Goal: Task Accomplishment & Management: Complete application form

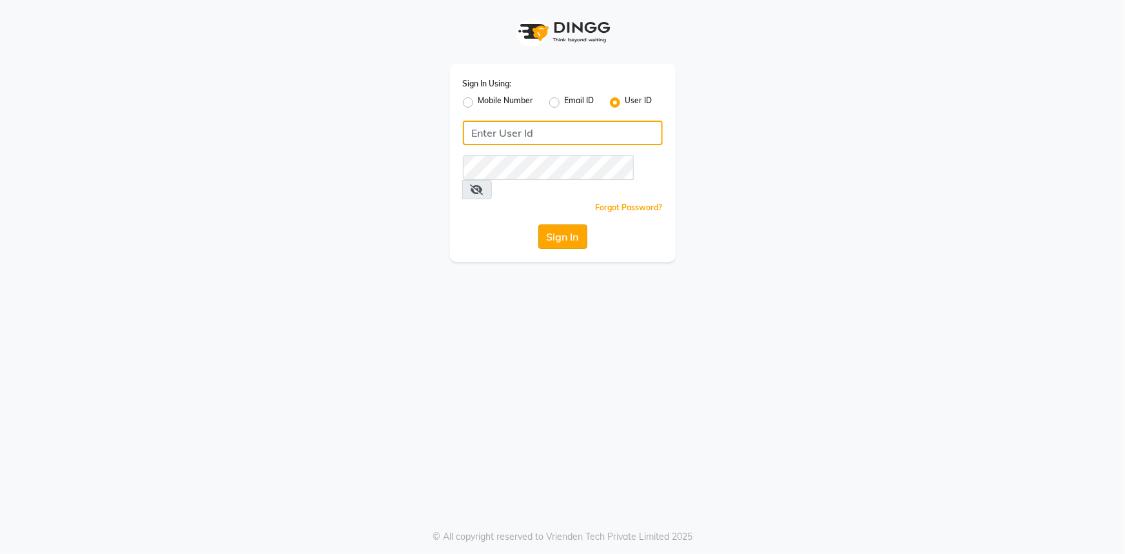
type input "e3521-01"
click at [571, 224] on button "Sign In" at bounding box center [562, 236] width 49 height 24
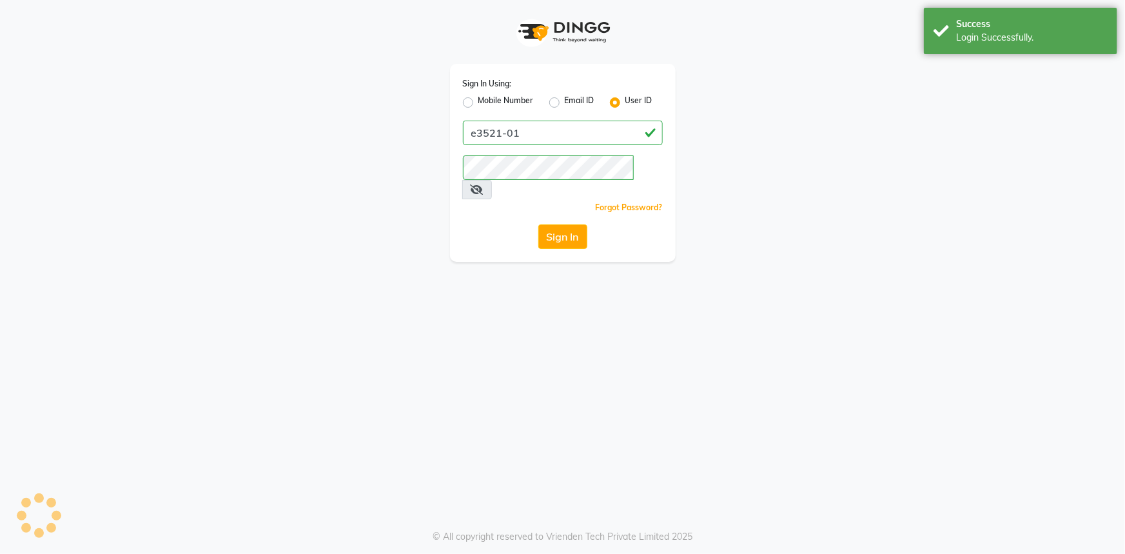
select select "service"
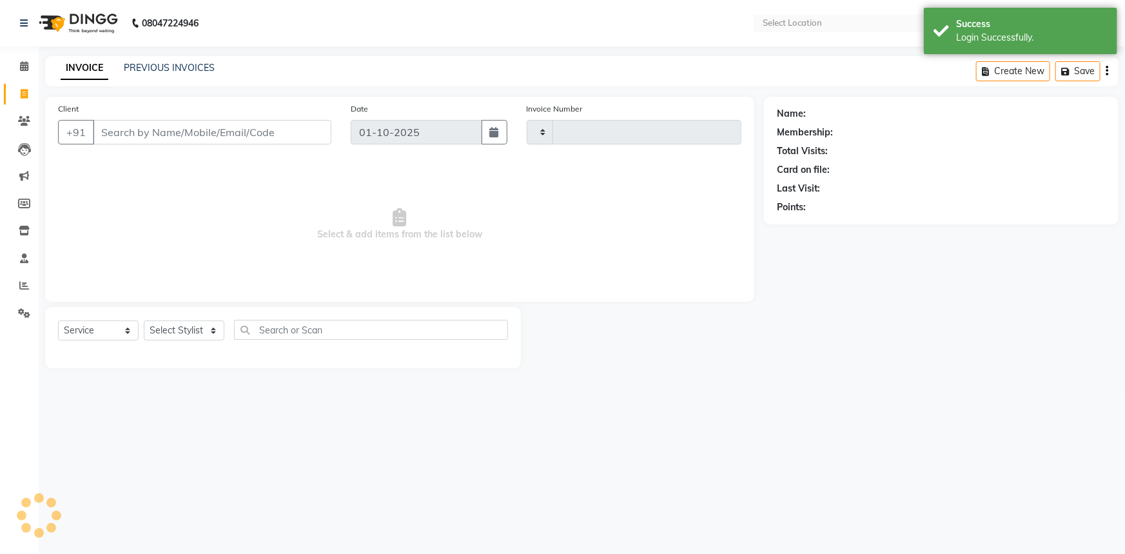
type input "1185"
select select "en"
select select "7937"
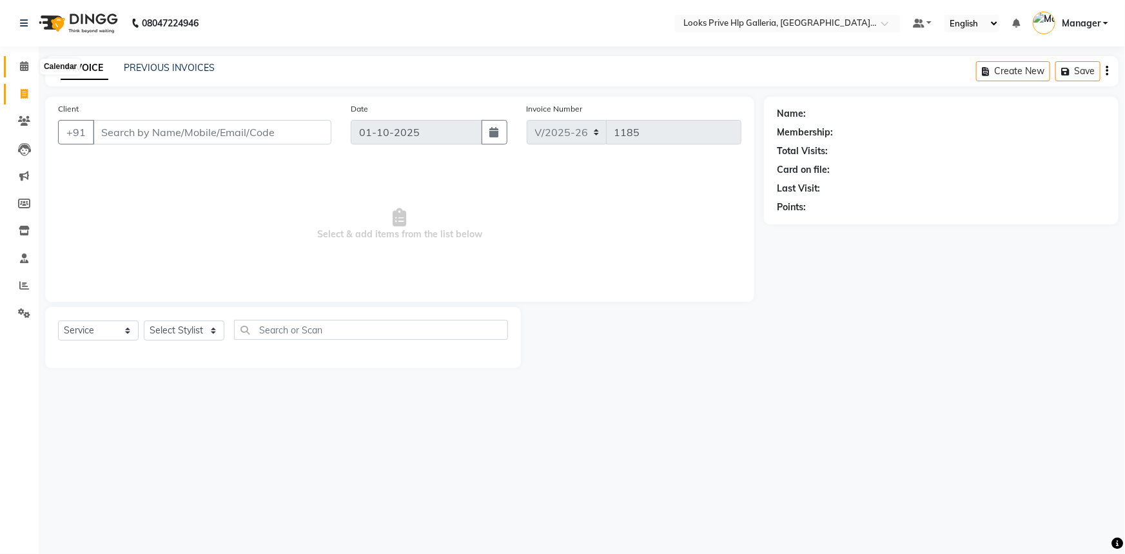
click at [13, 64] on span at bounding box center [24, 66] width 23 height 15
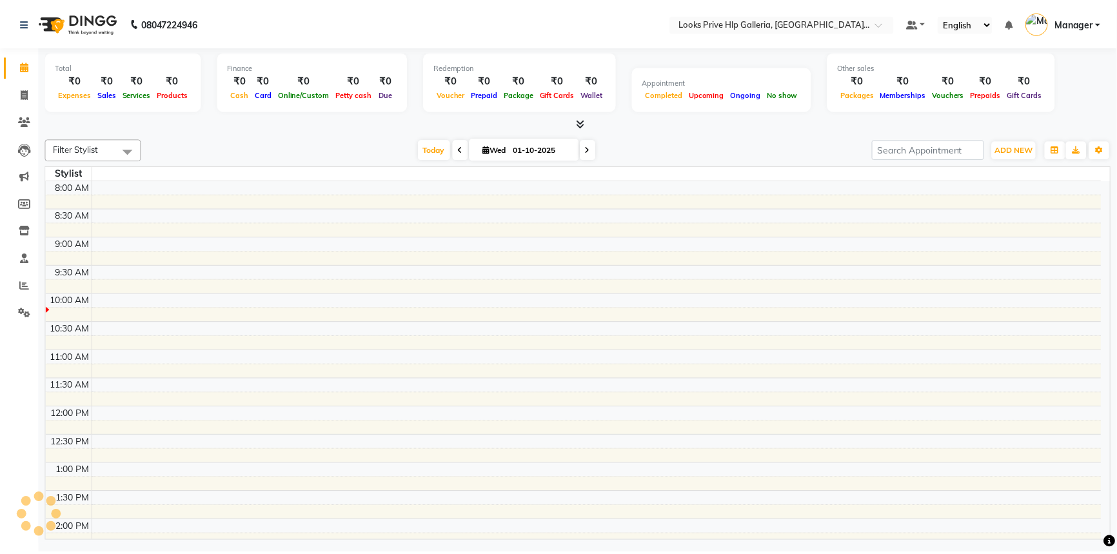
scroll to position [113, 0]
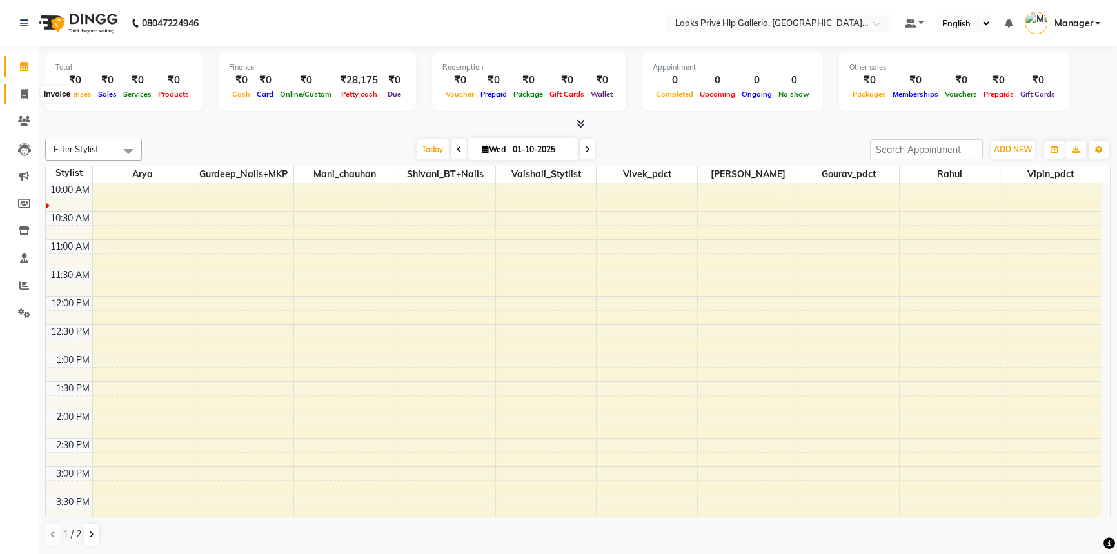
click at [28, 92] on span at bounding box center [24, 94] width 23 height 15
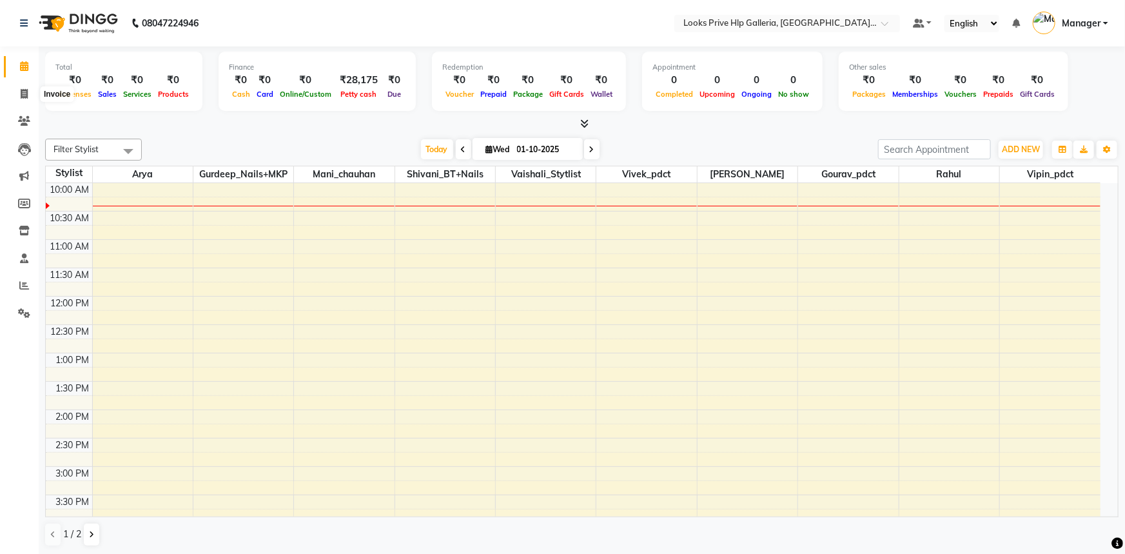
select select "service"
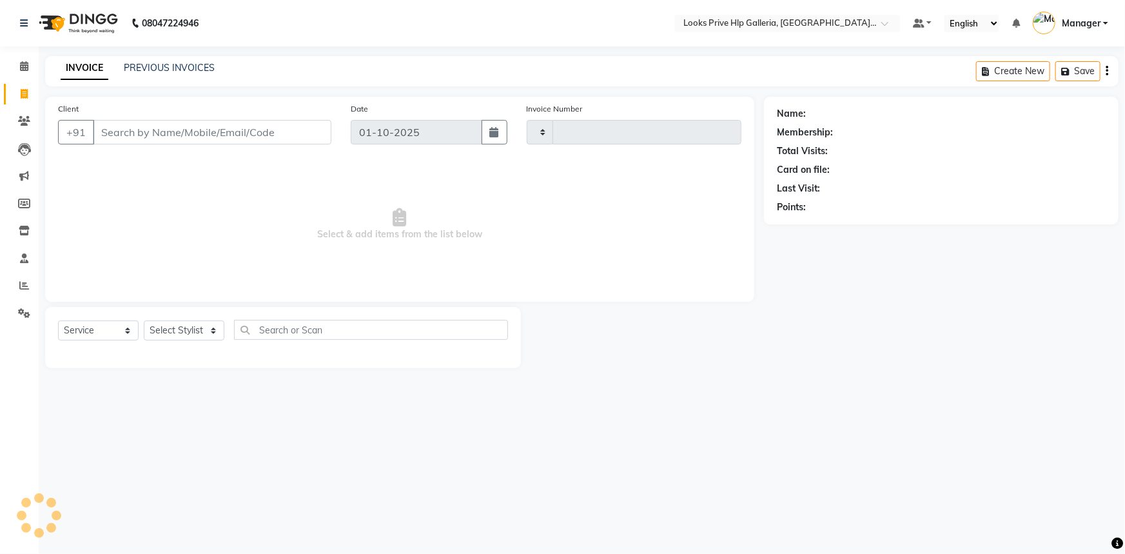
type input "1185"
select select "7937"
click at [28, 311] on icon at bounding box center [24, 313] width 12 height 10
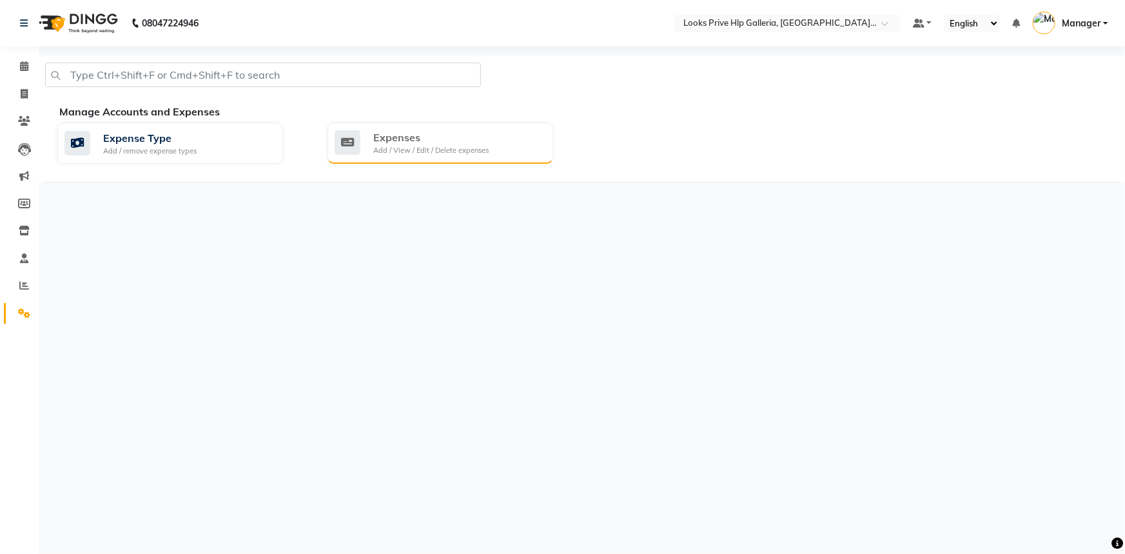
click at [375, 153] on div "Add / View / Edit / Delete expenses" at bounding box center [430, 150] width 115 height 11
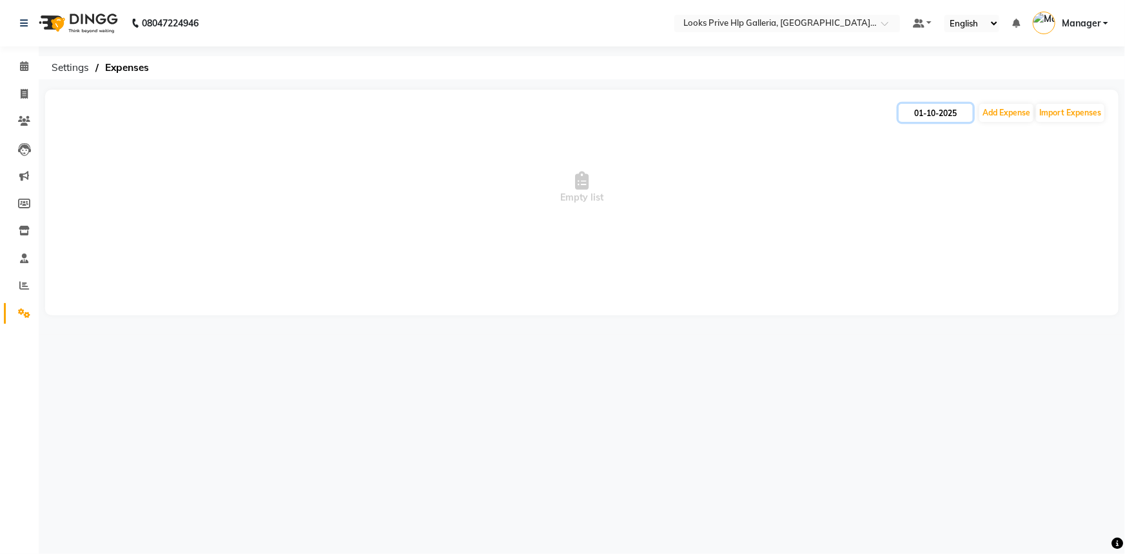
click at [930, 104] on input "01-10-2025" at bounding box center [936, 113] width 74 height 18
select select "10"
select select "2025"
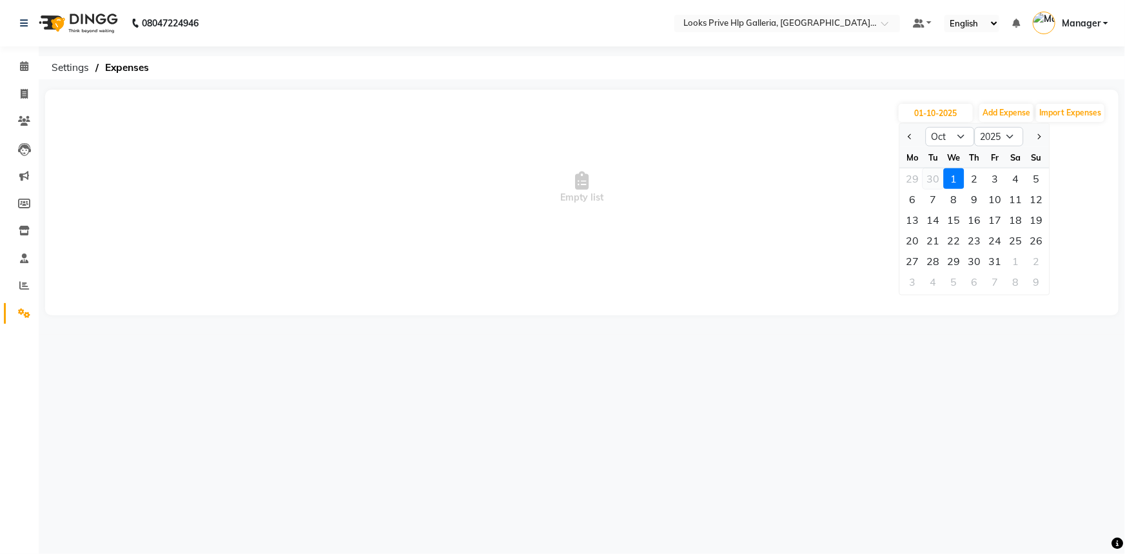
click at [935, 176] on div "30" at bounding box center [933, 178] width 21 height 21
type input "30-09-2025"
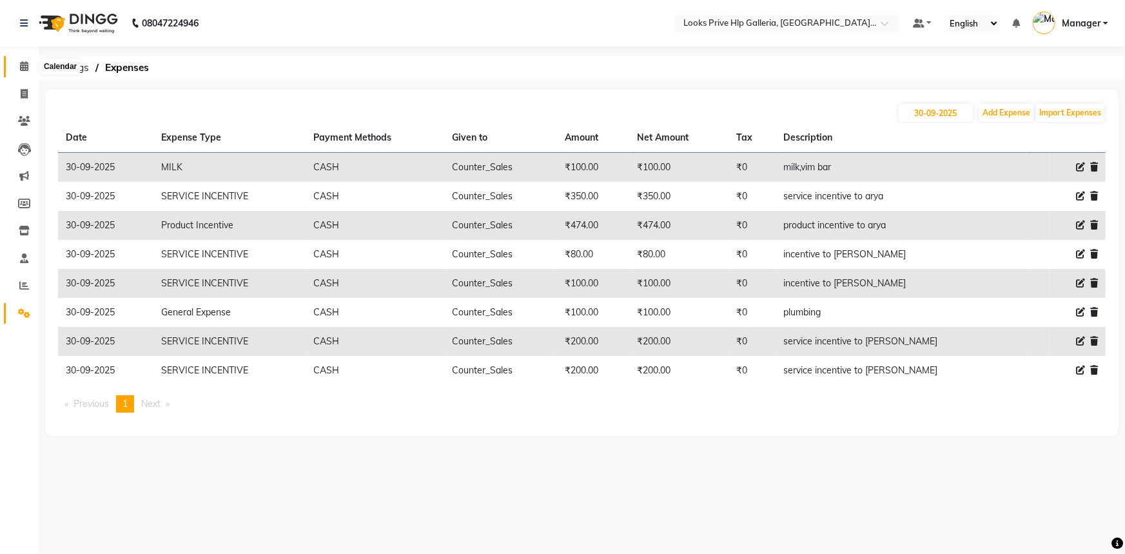
click at [16, 64] on span at bounding box center [24, 66] width 23 height 15
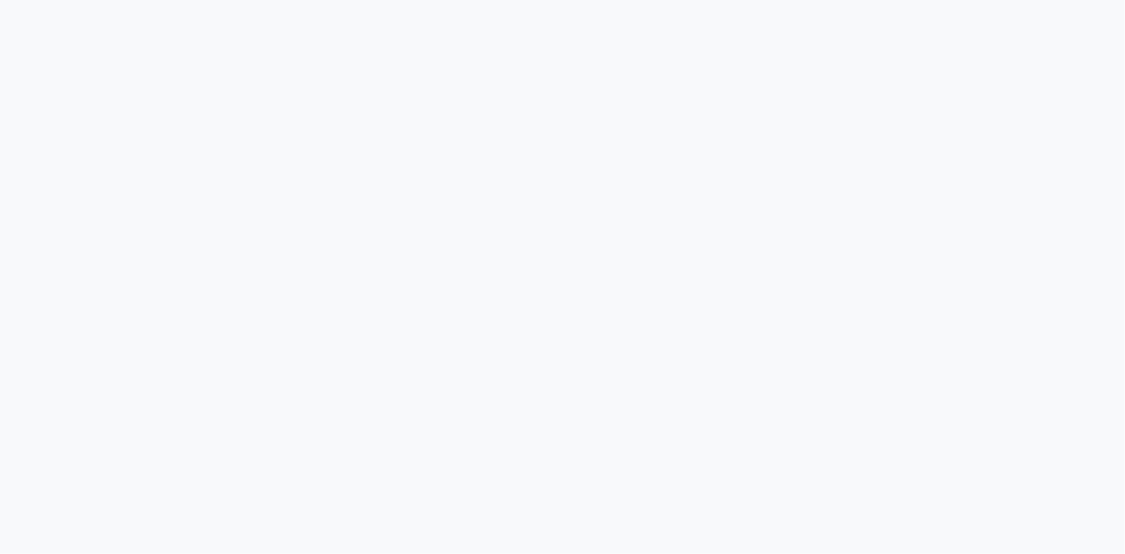
select select "service"
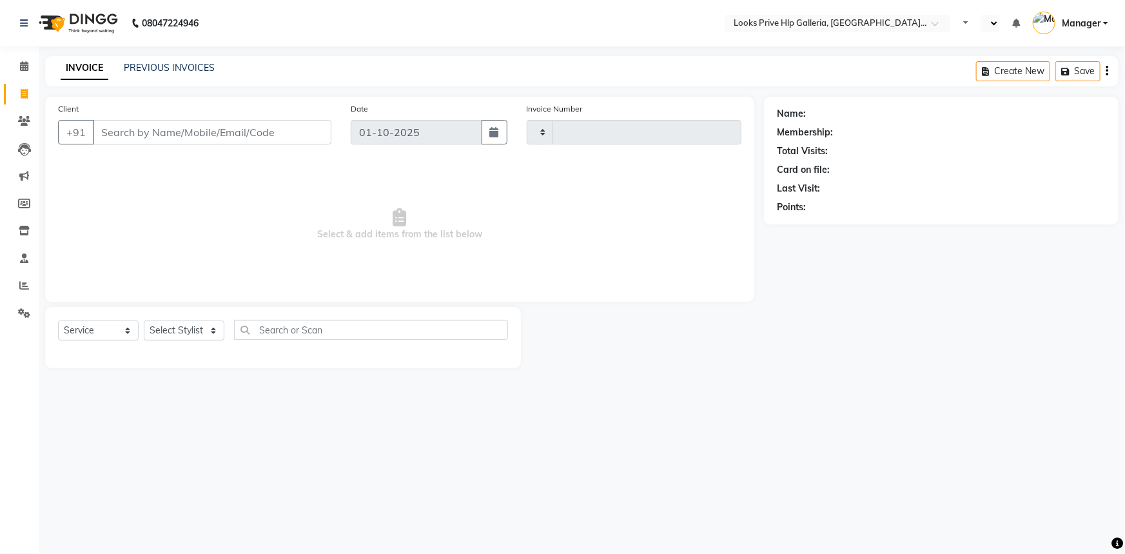
type input "1185"
select select "en"
select select "7937"
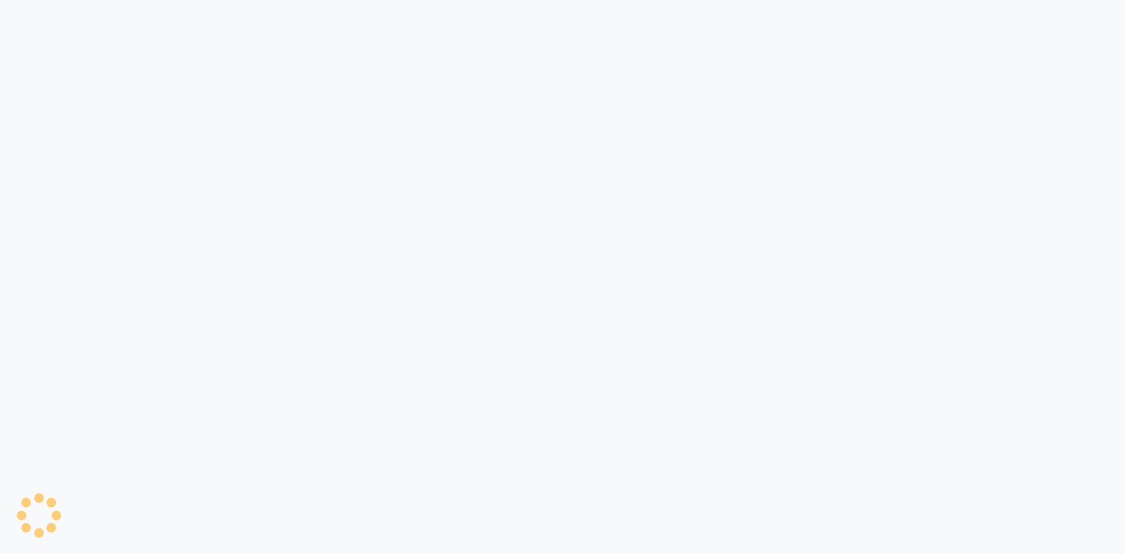
select select "service"
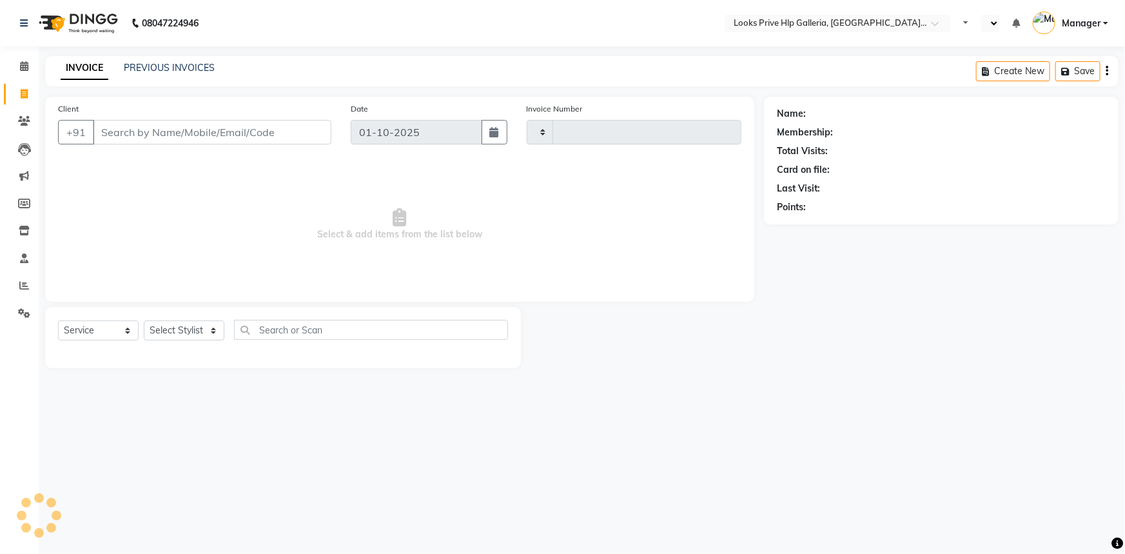
type input "1185"
select select "en"
select select "7937"
click at [25, 62] on icon at bounding box center [24, 66] width 8 height 10
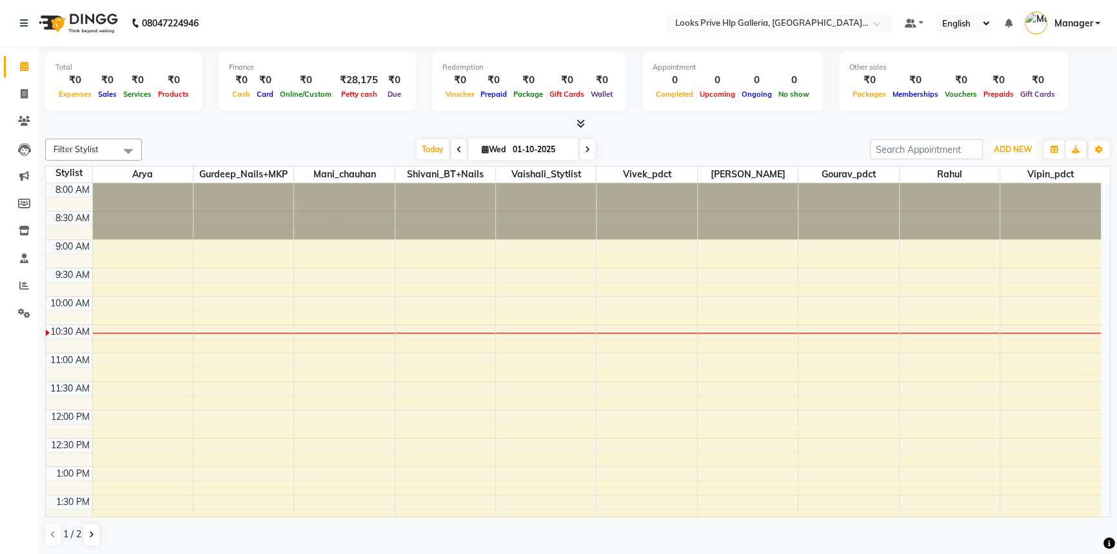
drag, startPoint x: 1017, startPoint y: 152, endPoint x: 1020, endPoint y: 161, distance: 8.8
click at [1017, 152] on span "ADD NEW" at bounding box center [1013, 149] width 38 height 10
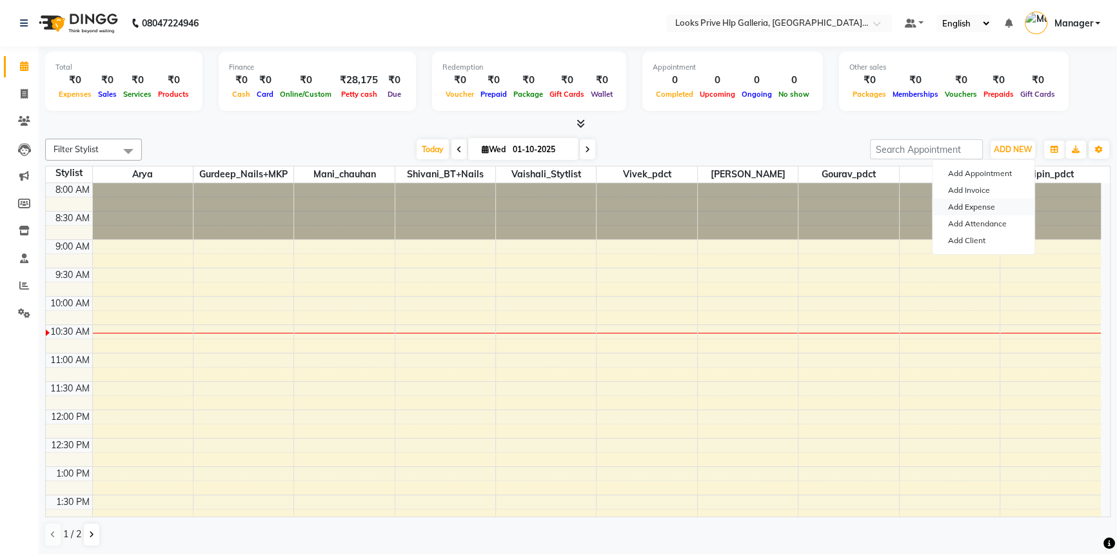
click at [1005, 200] on link "Add Expense" at bounding box center [983, 207] width 102 height 17
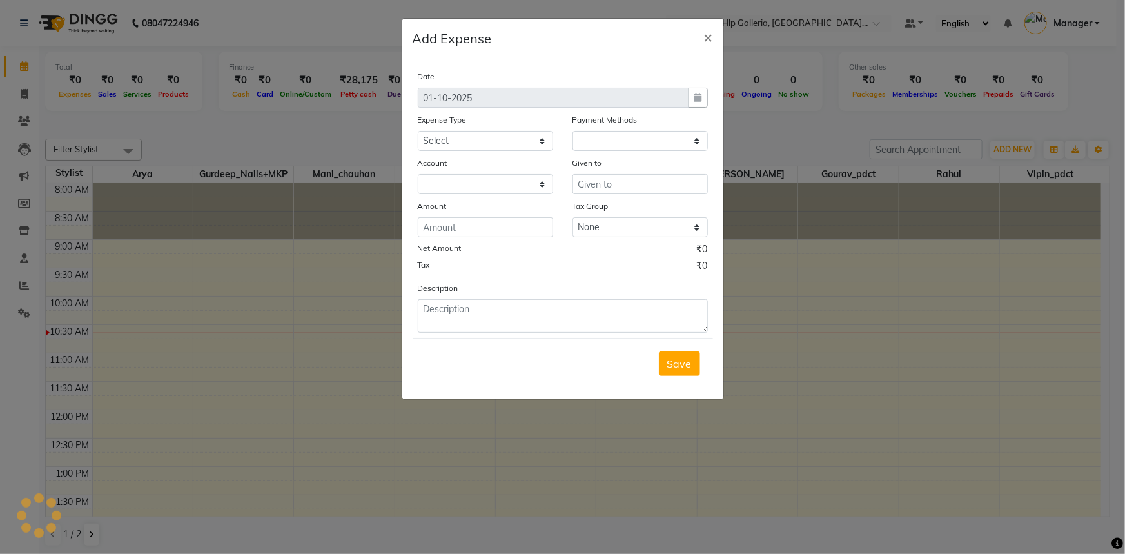
select select "1"
select select "7087"
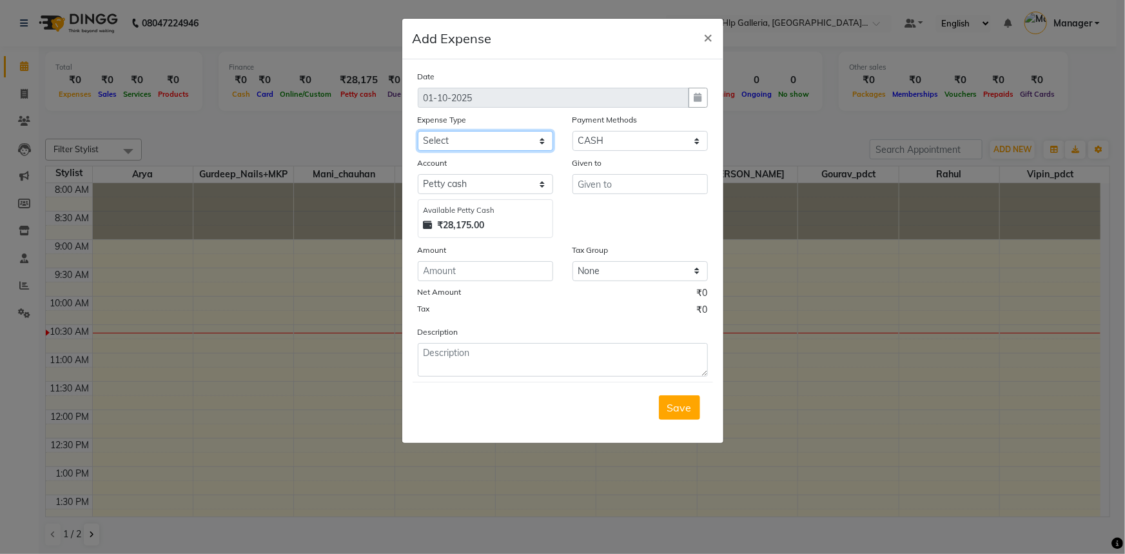
click at [539, 137] on select "Select Accommodation Aesthetics Bank Deposit BLINKIT Cash Handover Client Refun…" at bounding box center [485, 141] width 135 height 20
select select "24890"
click at [493, 136] on select "Select Accommodation Aesthetics Bank Deposit BLINKIT Cash Handover Client Refun…" at bounding box center [485, 141] width 135 height 20
click at [445, 277] on input "number" at bounding box center [485, 271] width 135 height 20
type input "130"
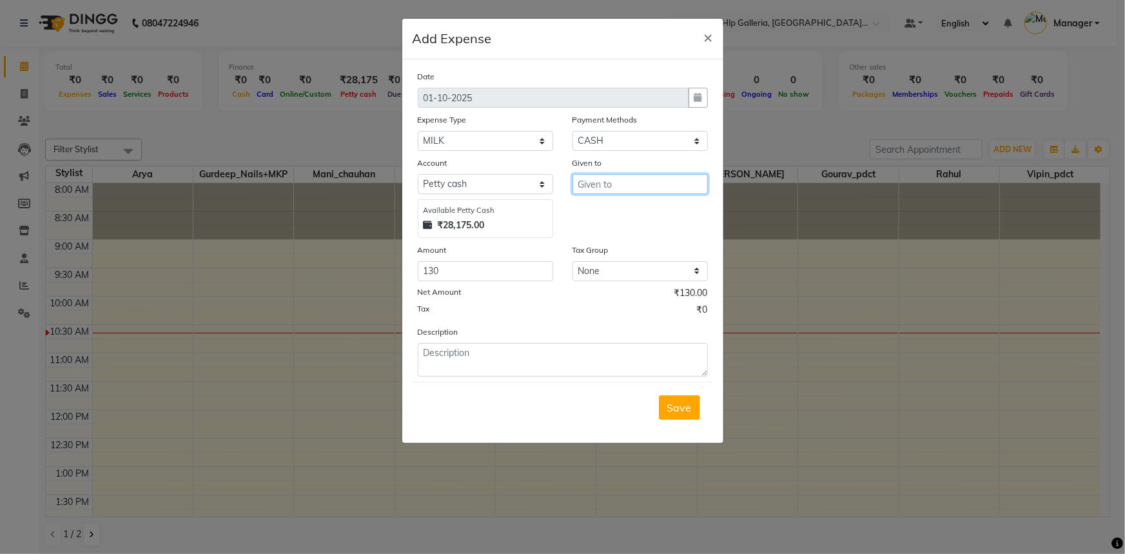
click at [598, 187] on input "text" at bounding box center [640, 184] width 135 height 20
click at [628, 214] on ngb-highlight "C ounter_Sales" at bounding box center [624, 212] width 70 height 13
type input "Counter_Sales"
click at [504, 354] on textarea at bounding box center [563, 360] width 290 height 34
type textarea "milk"
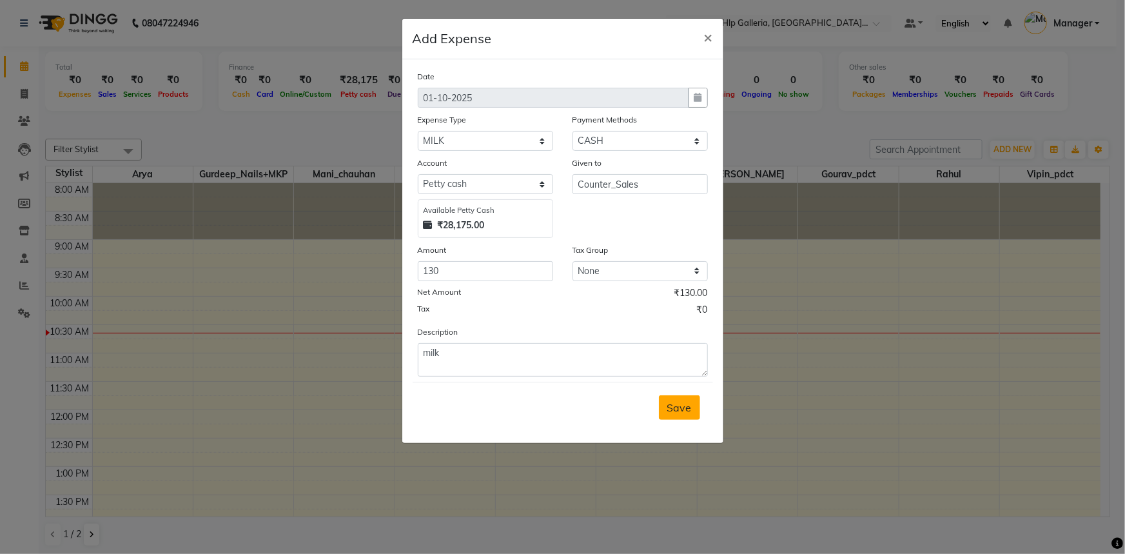
click at [679, 405] on span "Save" at bounding box center [679, 407] width 24 height 13
